Goal: Transaction & Acquisition: Purchase product/service

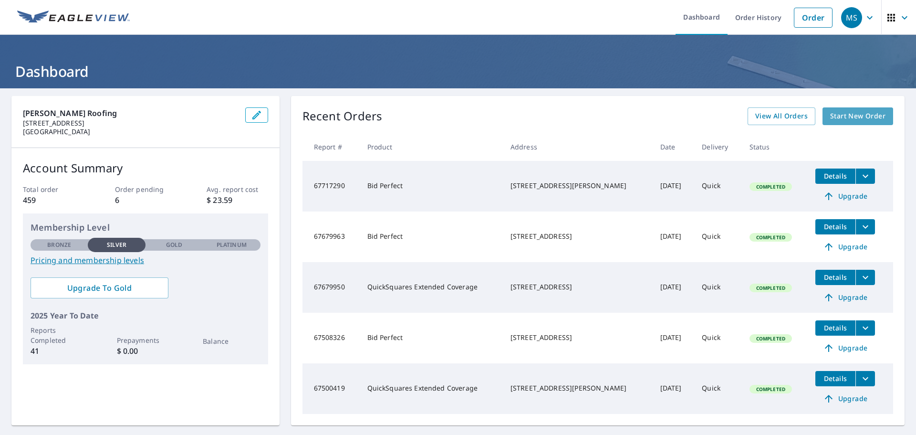
click at [856, 111] on span "Start New Order" at bounding box center [857, 116] width 55 height 12
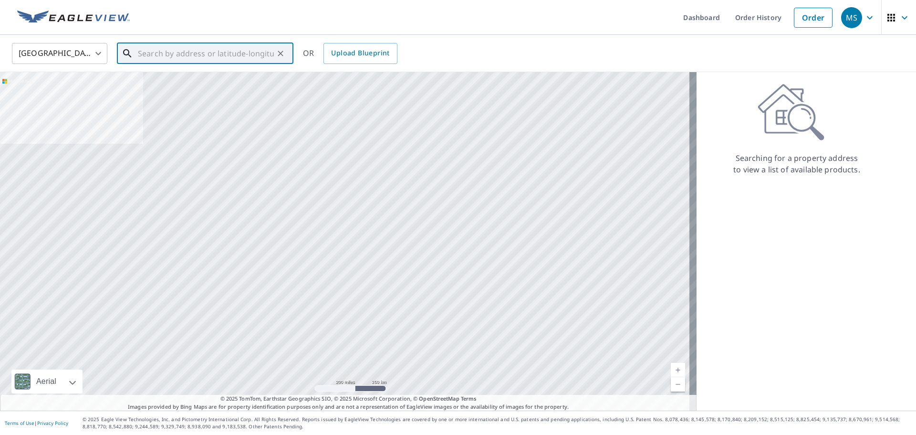
click at [189, 60] on input "text" at bounding box center [206, 53] width 136 height 27
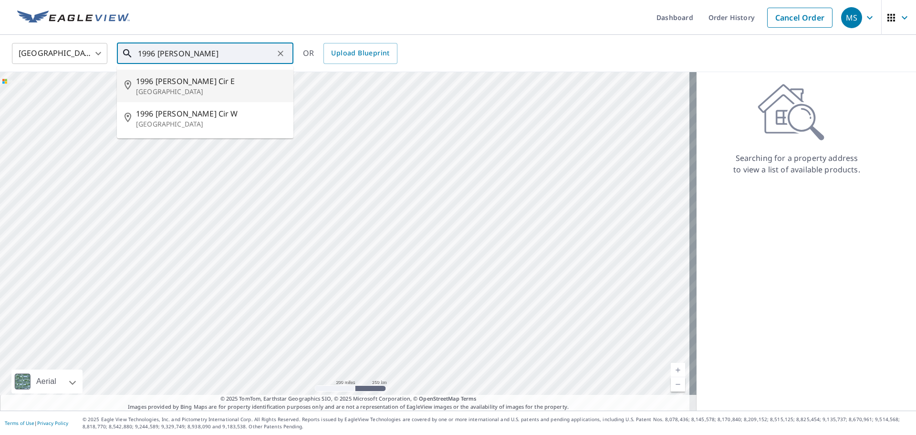
click at [207, 80] on span "1996 [PERSON_NAME] Cir E" at bounding box center [211, 80] width 150 height 11
type input "1996 [PERSON_NAME] [GEOGRAPHIC_DATA]"
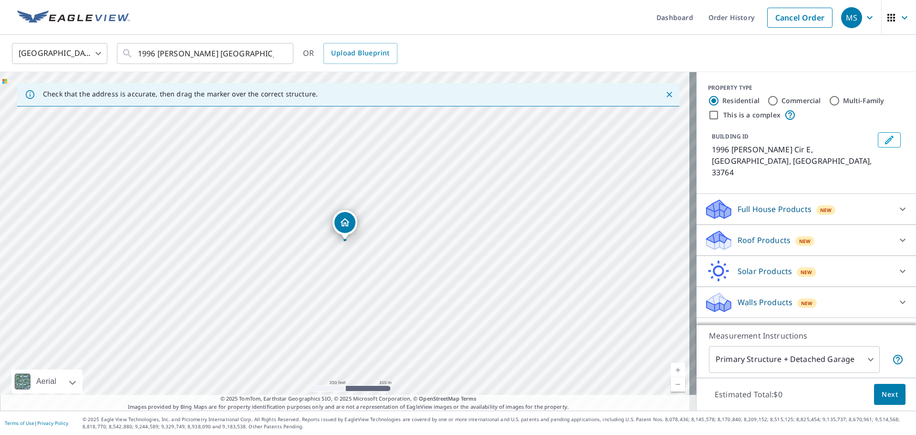
click at [761, 234] on p "Roof Products" at bounding box center [764, 239] width 53 height 11
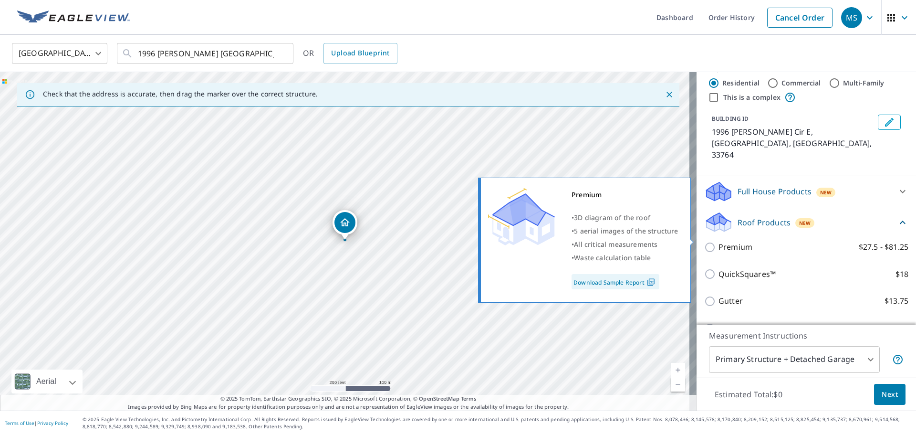
scroll to position [48, 0]
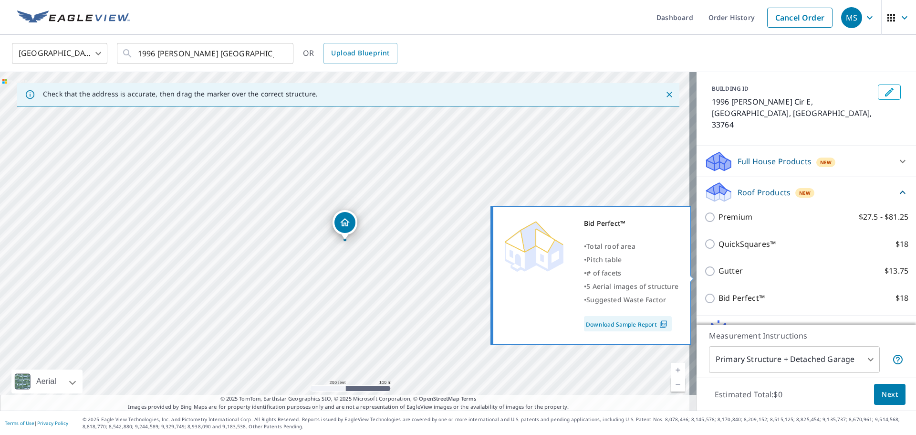
click at [736, 292] on p "Bid Perfect™" at bounding box center [742, 298] width 46 height 12
click at [719, 292] on input "Bid Perfect™ $18" at bounding box center [711, 297] width 14 height 11
checkbox input "true"
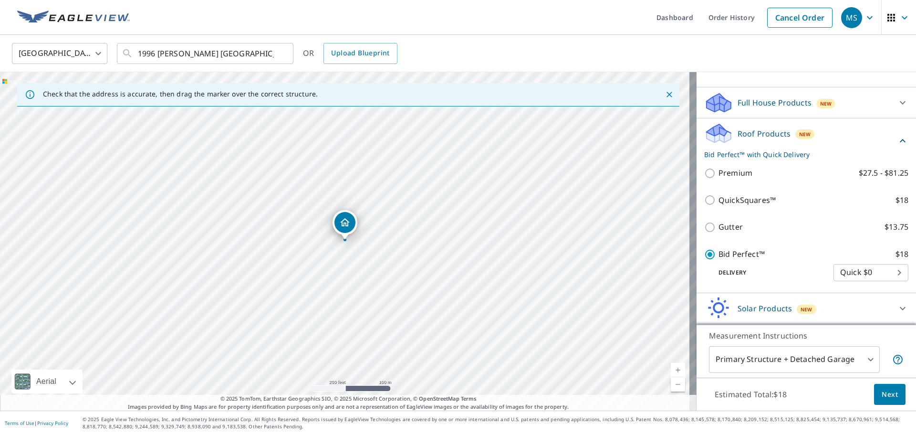
scroll to position [114, 0]
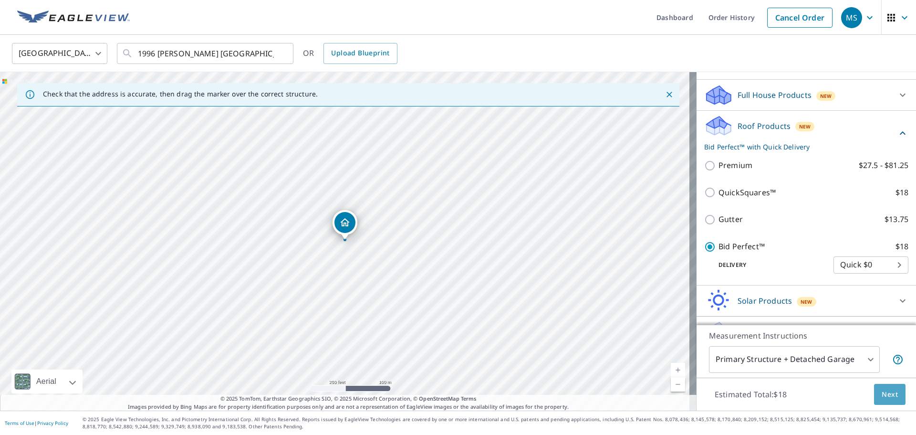
click at [882, 390] on span "Next" at bounding box center [890, 394] width 16 height 12
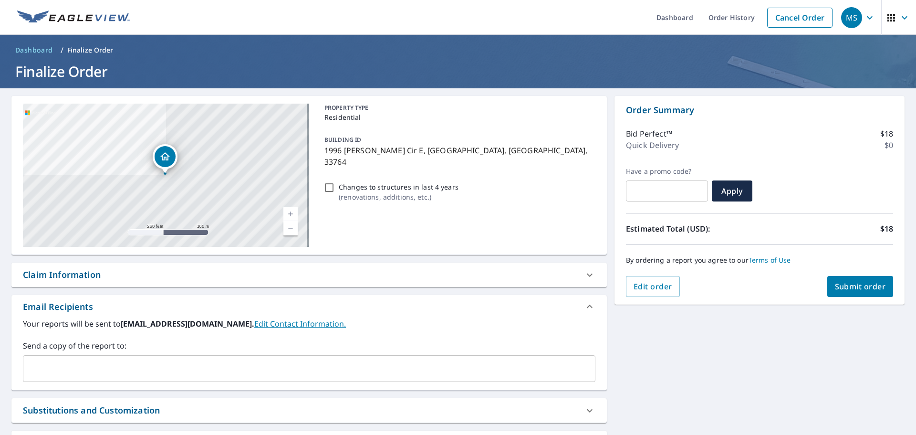
click at [842, 285] on span "Submit order" at bounding box center [860, 286] width 51 height 10
checkbox input "true"
